Goal: Task Accomplishment & Management: Complete application form

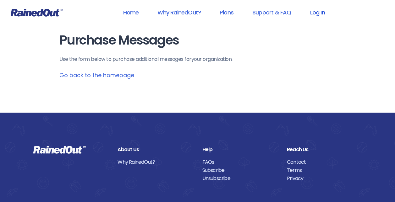
click at [317, 9] on link "Log In" at bounding box center [317, 12] width 31 height 14
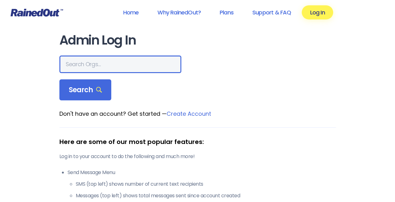
click at [91, 65] on input "text" at bounding box center [120, 65] width 122 height 18
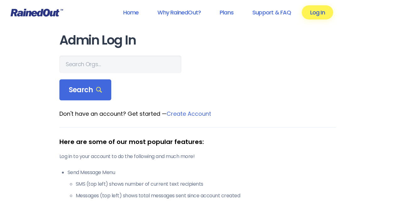
click at [312, 12] on link "Log In" at bounding box center [317, 12] width 31 height 14
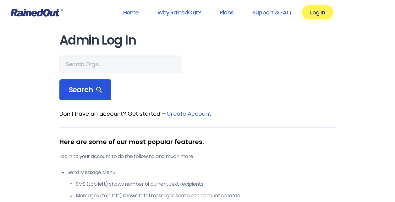
click at [76, 95] on div "Search" at bounding box center [85, 89] width 52 height 21
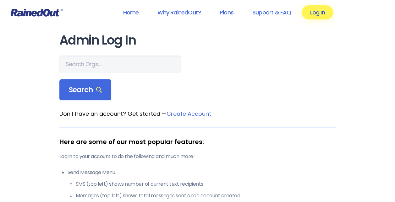
click at [306, 11] on link "Log In" at bounding box center [317, 12] width 31 height 14
click at [131, 19] on link "Home" at bounding box center [131, 12] width 32 height 14
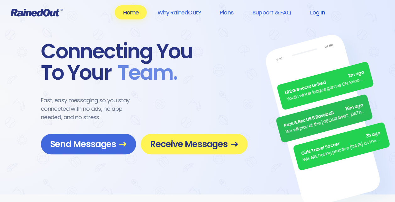
click at [314, 13] on link "Log In" at bounding box center [317, 12] width 31 height 14
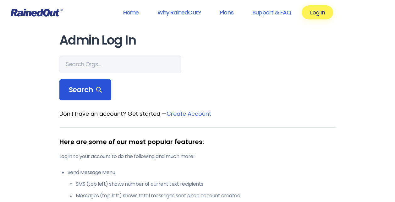
click at [96, 90] on icon at bounding box center [99, 90] width 6 height 6
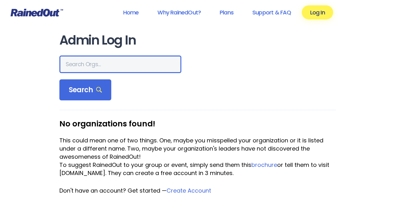
click at [95, 73] on input "text" at bounding box center [120, 65] width 122 height 18
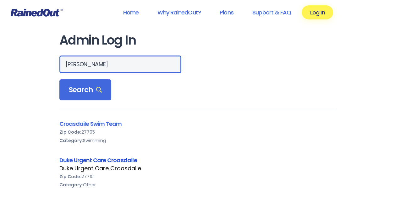
type input "[PERSON_NAME]"
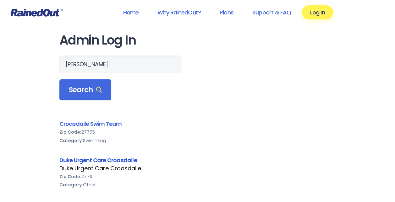
click at [84, 158] on link "Duke Urgent Care Croasdaile" at bounding box center [98, 160] width 78 height 8
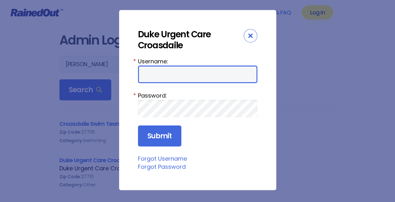
type input "[PERSON_NAME]"
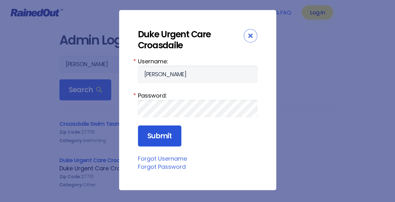
click at [158, 139] on input "Submit" at bounding box center [159, 136] width 43 height 21
